Goal: Information Seeking & Learning: Learn about a topic

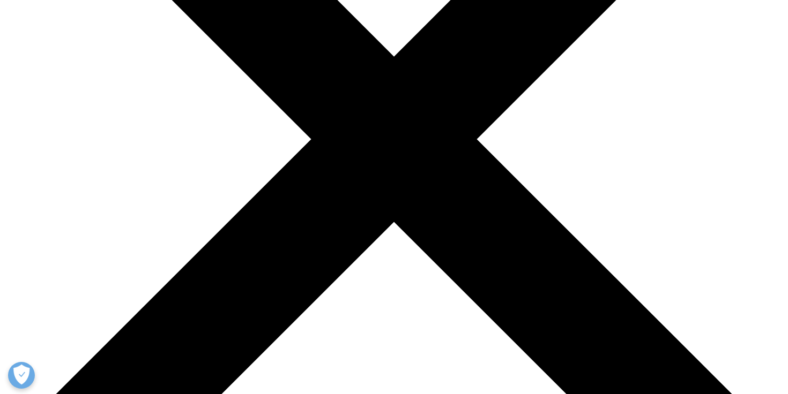
scroll to position [371, 0]
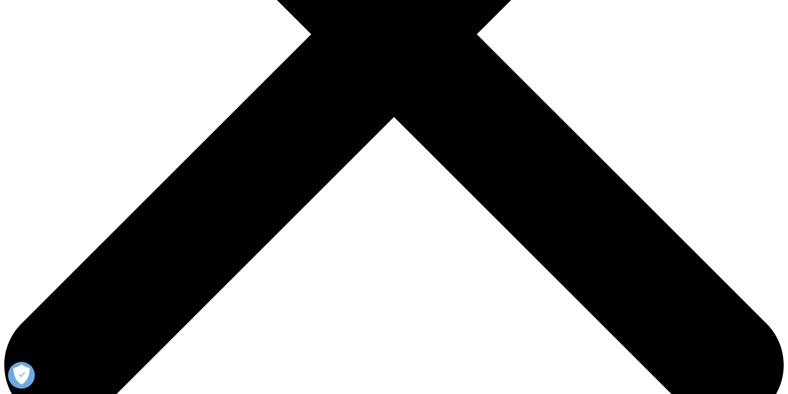
drag, startPoint x: 304, startPoint y: 155, endPoint x: 212, endPoint y: 99, distance: 107.5
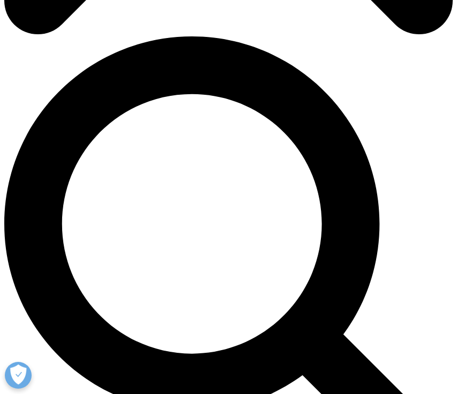
scroll to position [442, 0]
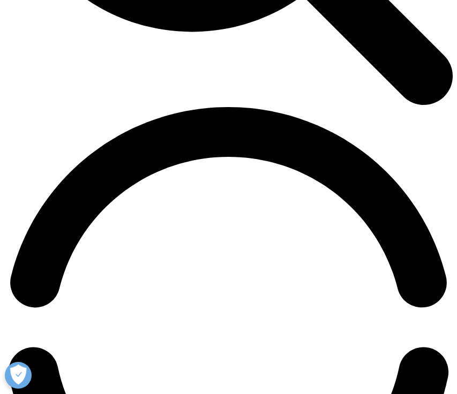
scroll to position [810, 0]
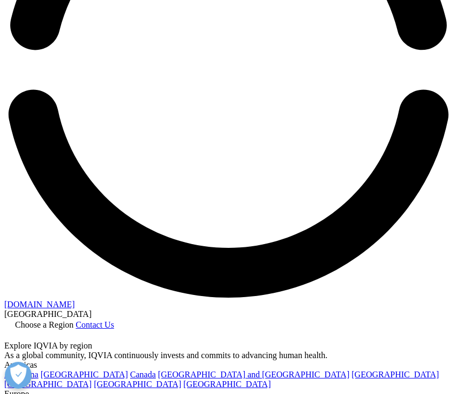
scroll to position [1123, 0]
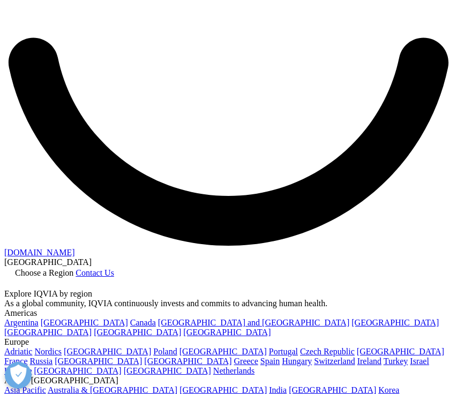
scroll to position [950, 0]
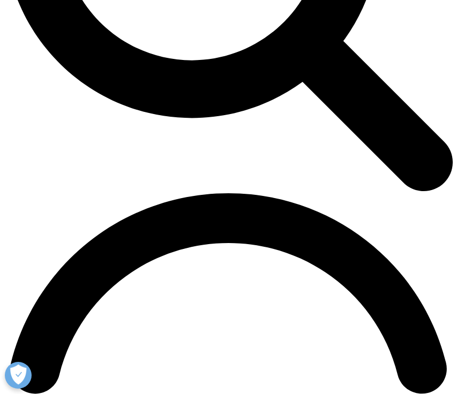
scroll to position [742, 0]
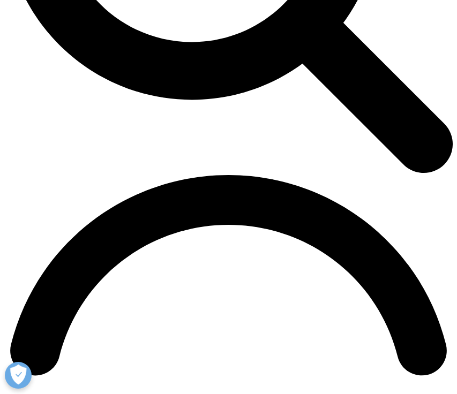
drag, startPoint x: 179, startPoint y: 253, endPoint x: 272, endPoint y: 253, distance: 93.2
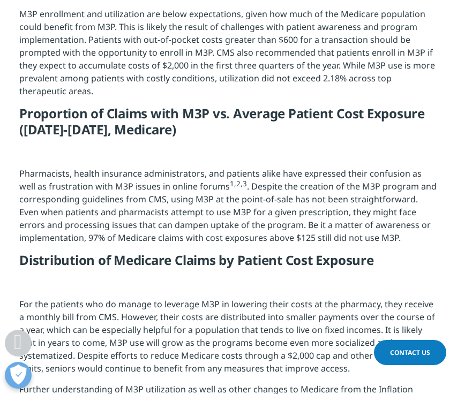
click at [275, 106] on p "M3P enrollment and utilization are below expectations, given how much of the Me…" at bounding box center [228, 57] width 418 height 98
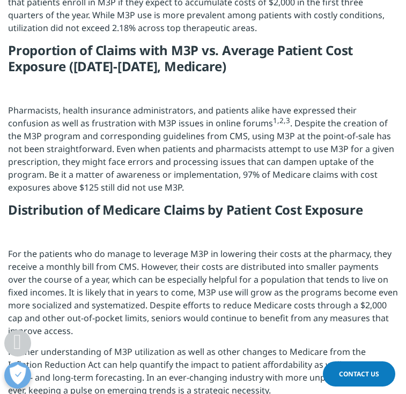
scroll to position [721, 0]
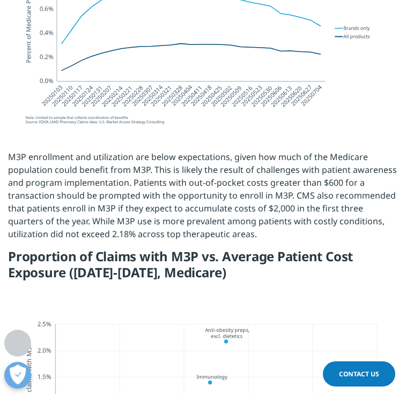
click at [283, 204] on p "M3P enrollment and utilization are below expectations, given how much of the Me…" at bounding box center [203, 200] width 390 height 98
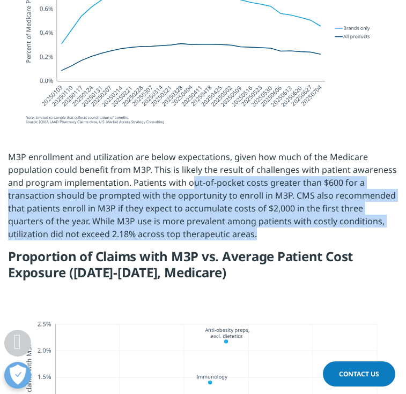
drag, startPoint x: 270, startPoint y: 222, endPoint x: 189, endPoint y: 170, distance: 95.4
click at [189, 170] on p "M3P enrollment and utilization are below expectations, given how much of the Me…" at bounding box center [203, 200] width 390 height 98
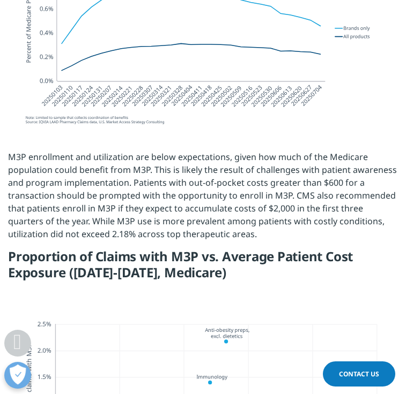
click at [281, 208] on p "M3P enrollment and utilization are below expectations, given how much of the Me…" at bounding box center [203, 200] width 390 height 98
click at [259, 219] on p "M3P enrollment and utilization are below expectations, given how much of the Me…" at bounding box center [203, 200] width 390 height 98
click at [231, 217] on p "M3P enrollment and utilization are below expectations, given how much of the Me…" at bounding box center [203, 200] width 390 height 98
click at [273, 219] on p "M3P enrollment and utilization are below expectations, given how much of the Me…" at bounding box center [203, 200] width 390 height 98
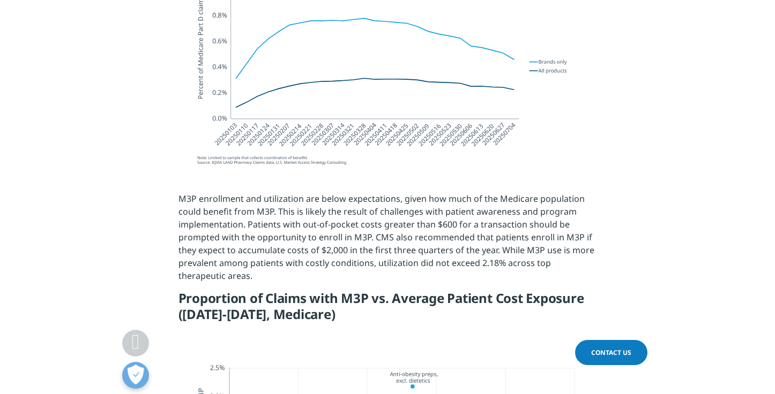
scroll to position [774, 0]
